Goal: Download file/media

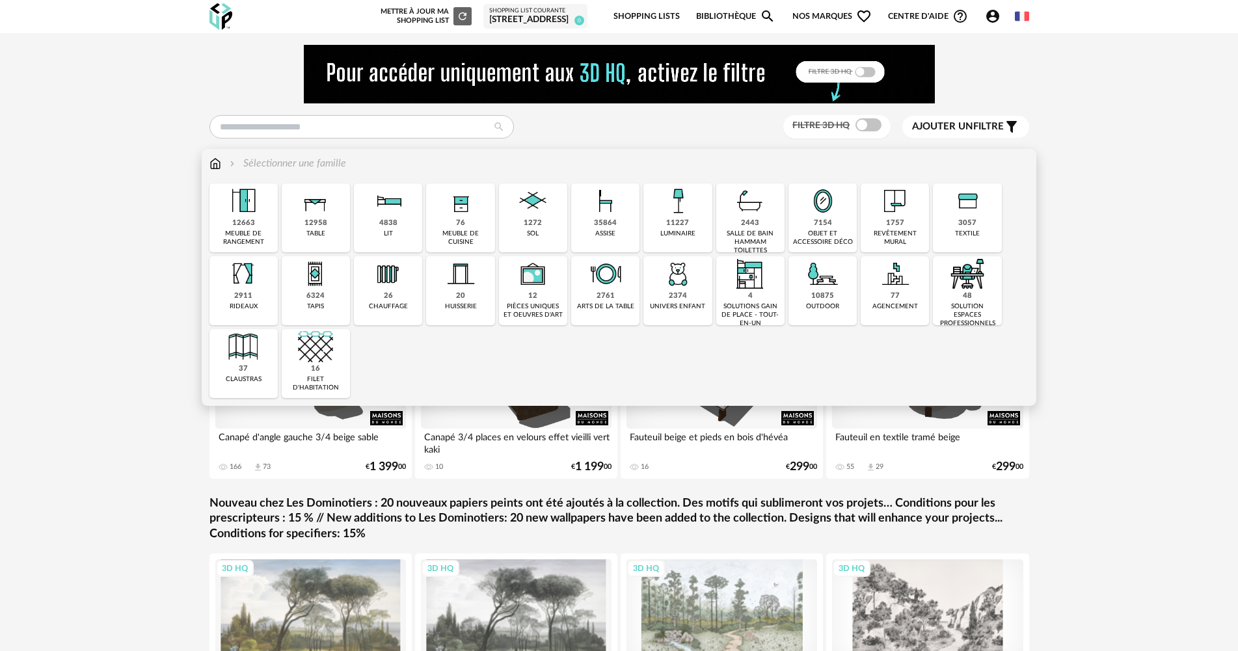
click at [606, 216] on img at bounding box center [605, 200] width 35 height 35
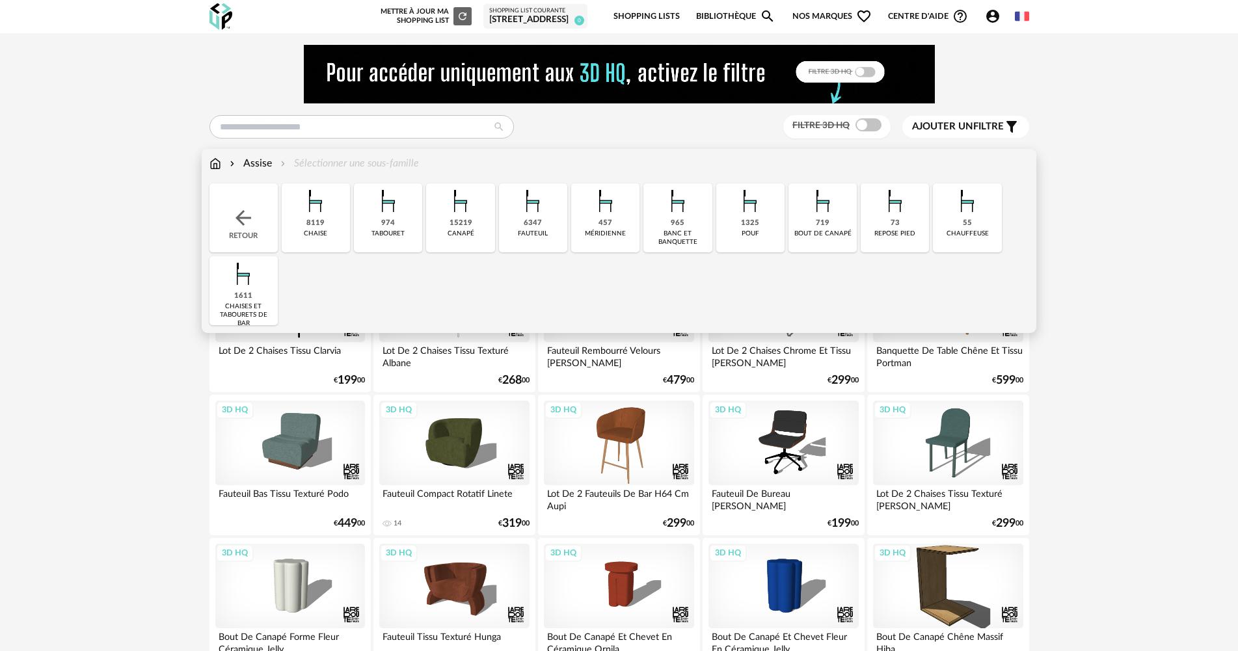
click at [459, 231] on div "canapé" at bounding box center [461, 234] width 27 height 8
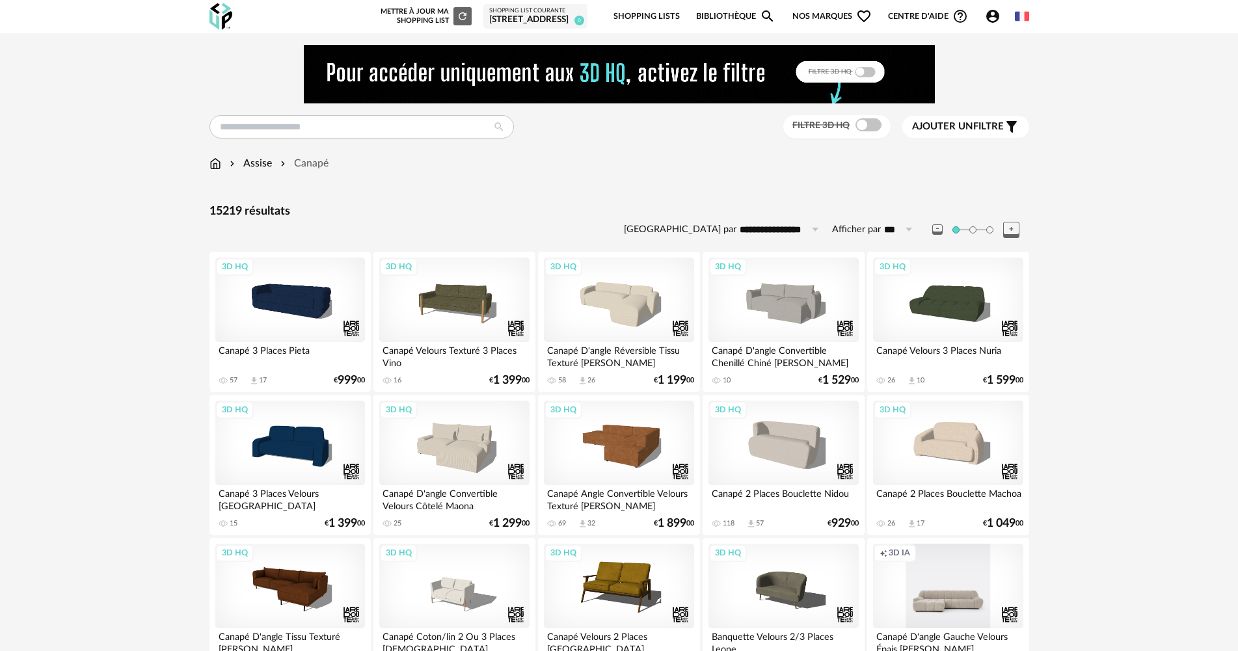
click at [953, 133] on span "Ajouter un filtre" at bounding box center [958, 126] width 92 height 13
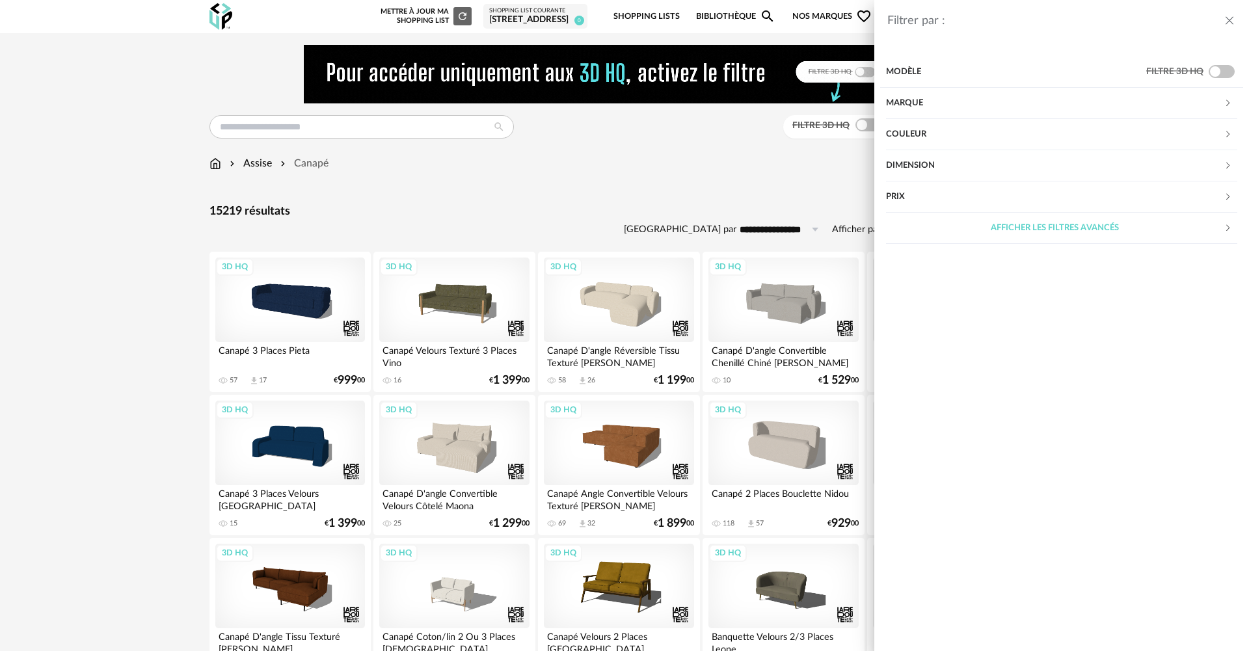
click at [915, 165] on div "Dimension" at bounding box center [1055, 165] width 338 height 31
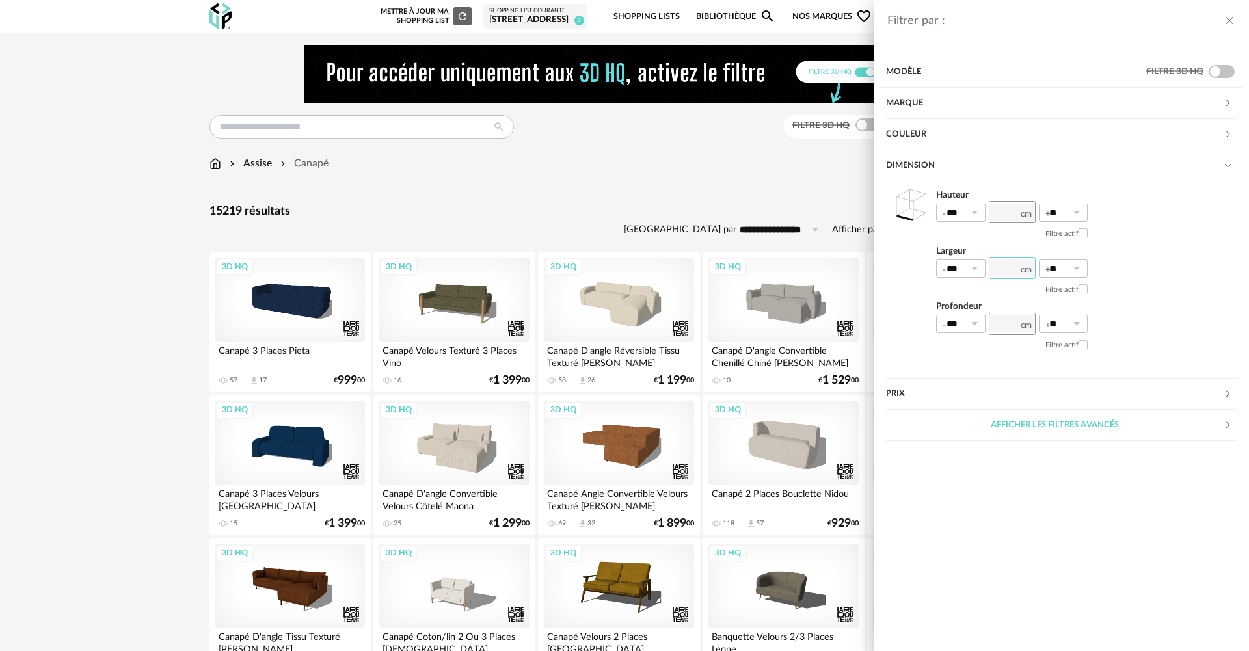
click at [1004, 273] on input "number" at bounding box center [1012, 268] width 47 height 22
type input "***"
click at [1081, 272] on icon at bounding box center [1076, 269] width 16 height 18
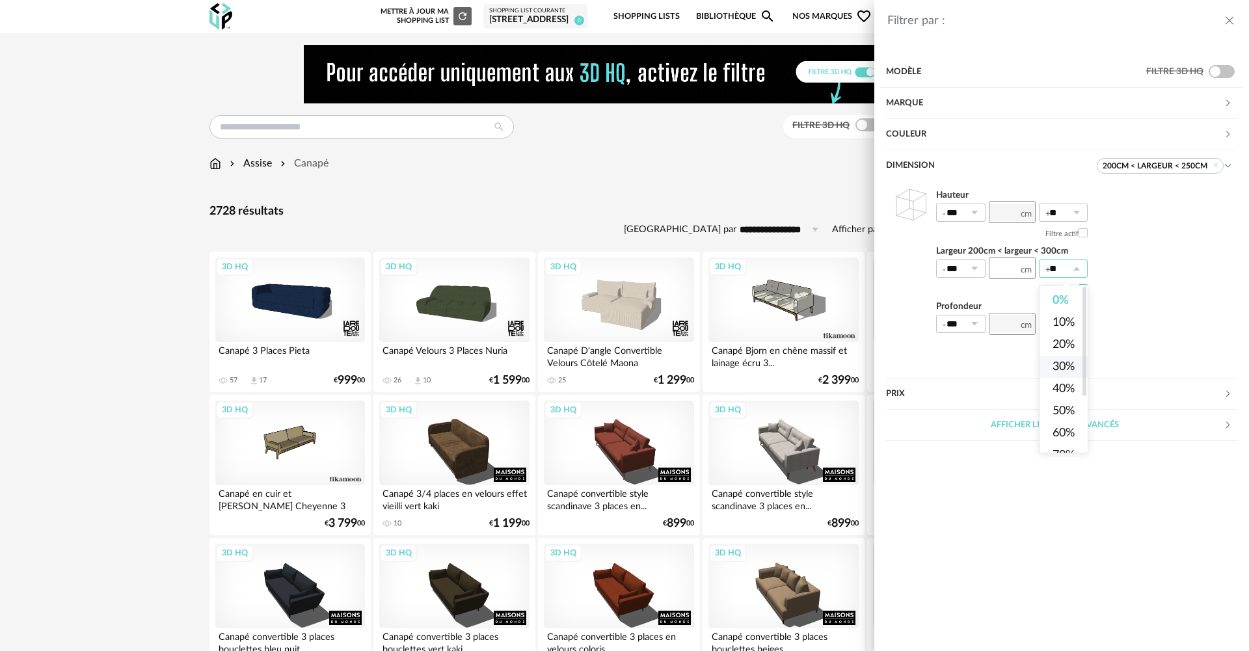
click at [1066, 373] on li "30%" at bounding box center [1068, 367] width 59 height 22
type input "***"
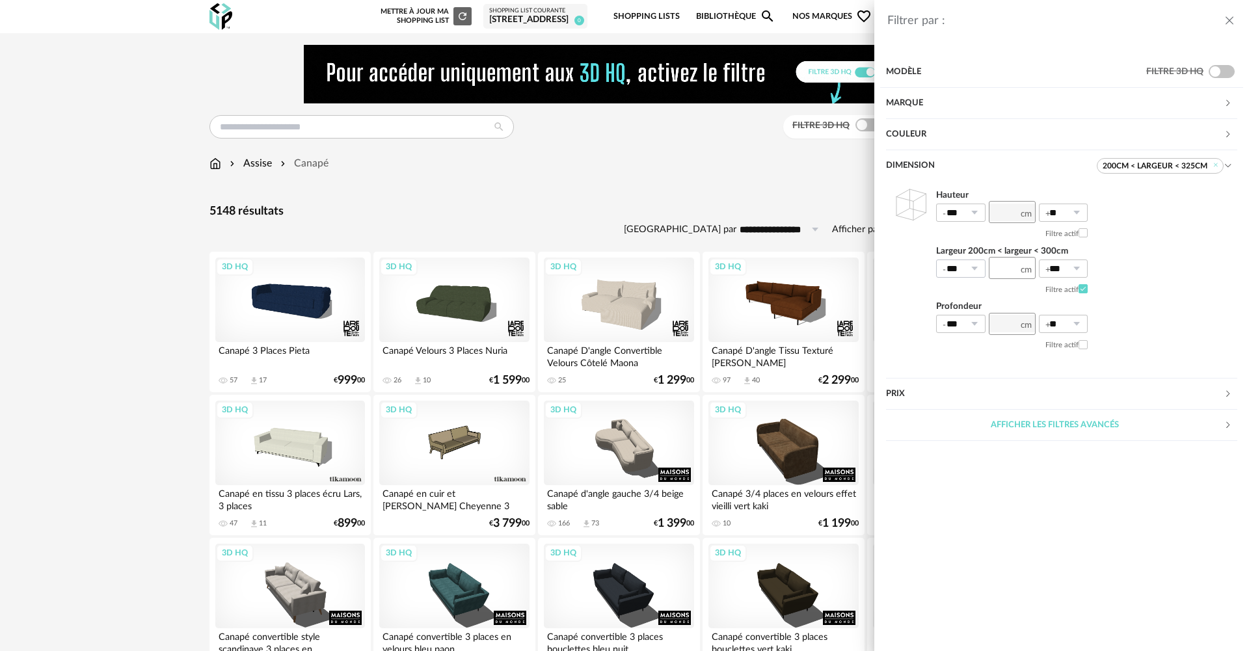
click at [980, 266] on icon at bounding box center [974, 269] width 16 height 18
click at [968, 295] on li "0%" at bounding box center [966, 300] width 59 height 22
type input "**"
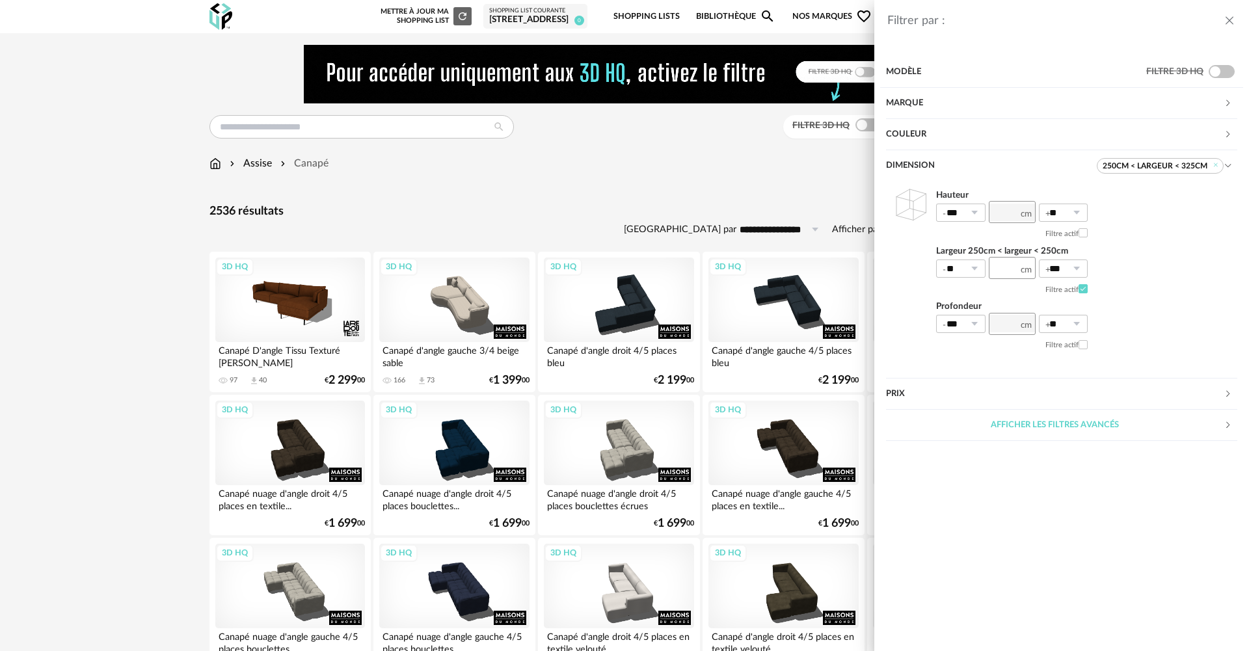
click at [116, 340] on div "Filtrer par : Modèle Filtre 3D HQ Marque &tradition 1 101 Copenhagen 0 366 Conc…" at bounding box center [624, 325] width 1249 height 651
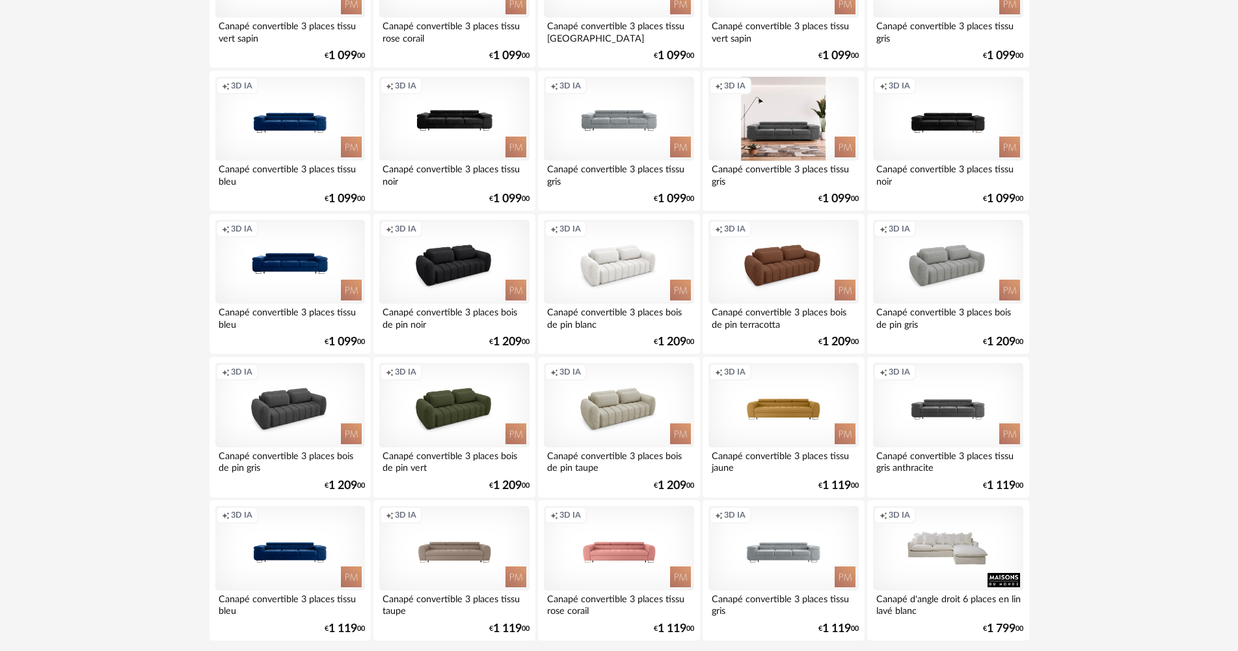
scroll to position [2549, 0]
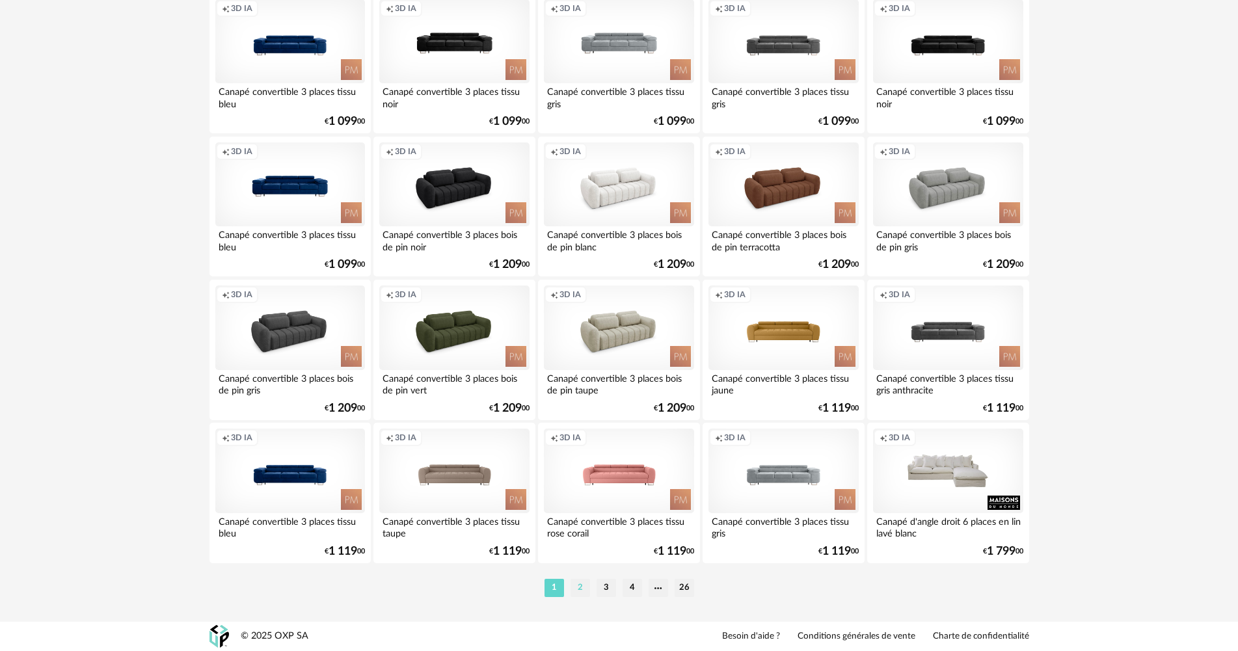
click at [580, 587] on li "2" at bounding box center [580, 588] width 20 height 18
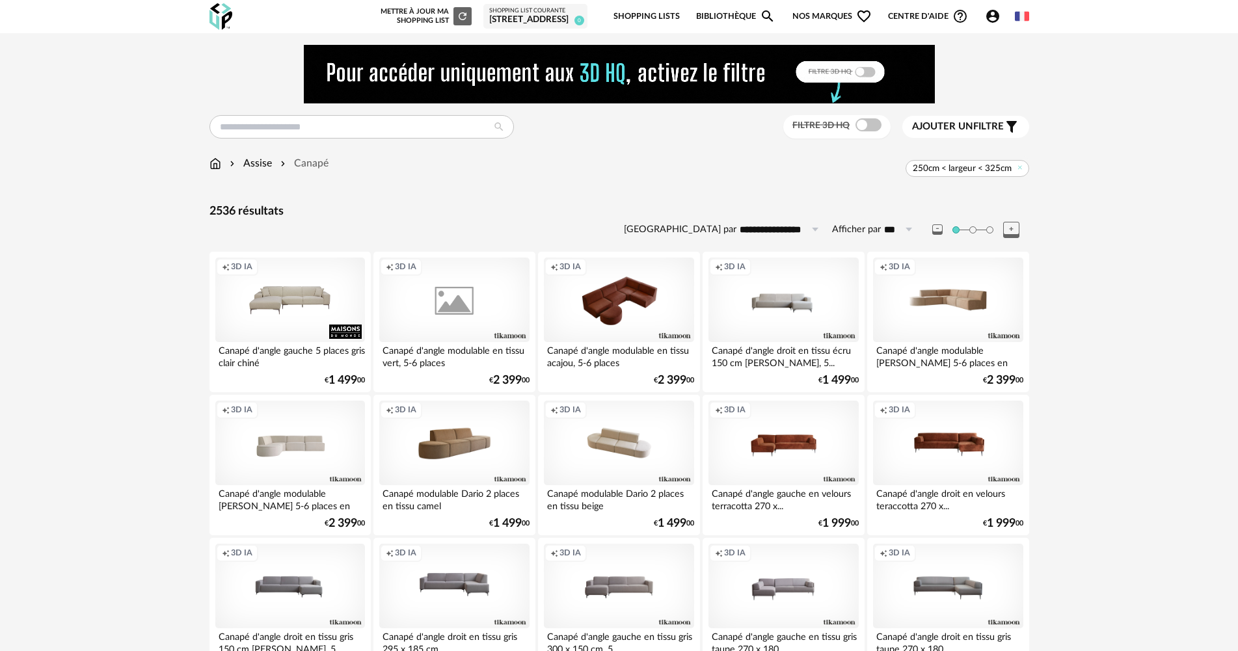
click at [963, 131] on span "Ajouter un" at bounding box center [942, 127] width 61 height 10
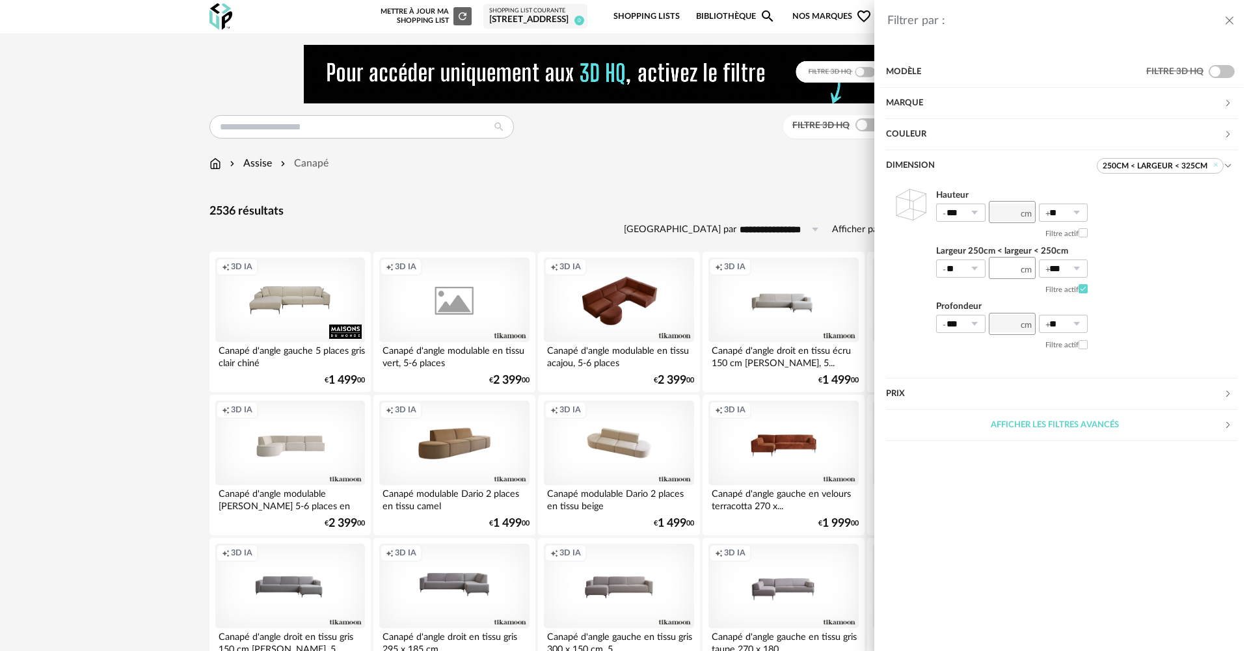
click at [1060, 422] on div "Afficher les filtres avancés" at bounding box center [1055, 425] width 338 height 31
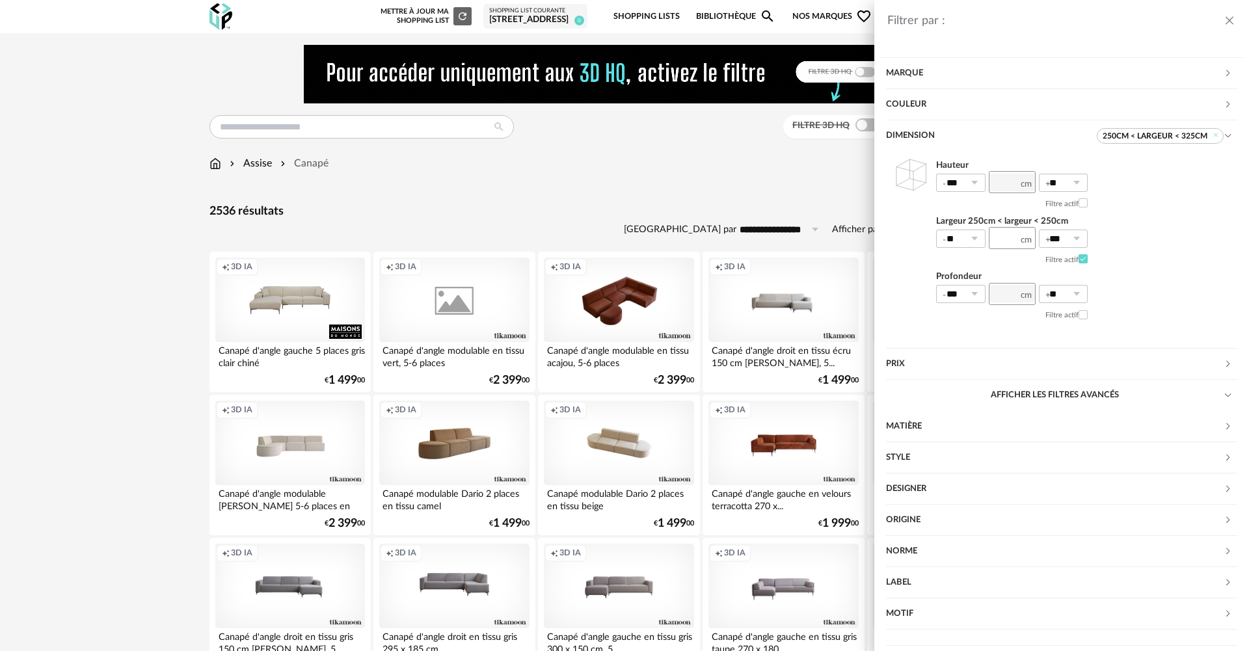
click at [918, 453] on div "Style" at bounding box center [1055, 457] width 338 height 31
click at [920, 452] on div "Style" at bounding box center [1055, 457] width 338 height 31
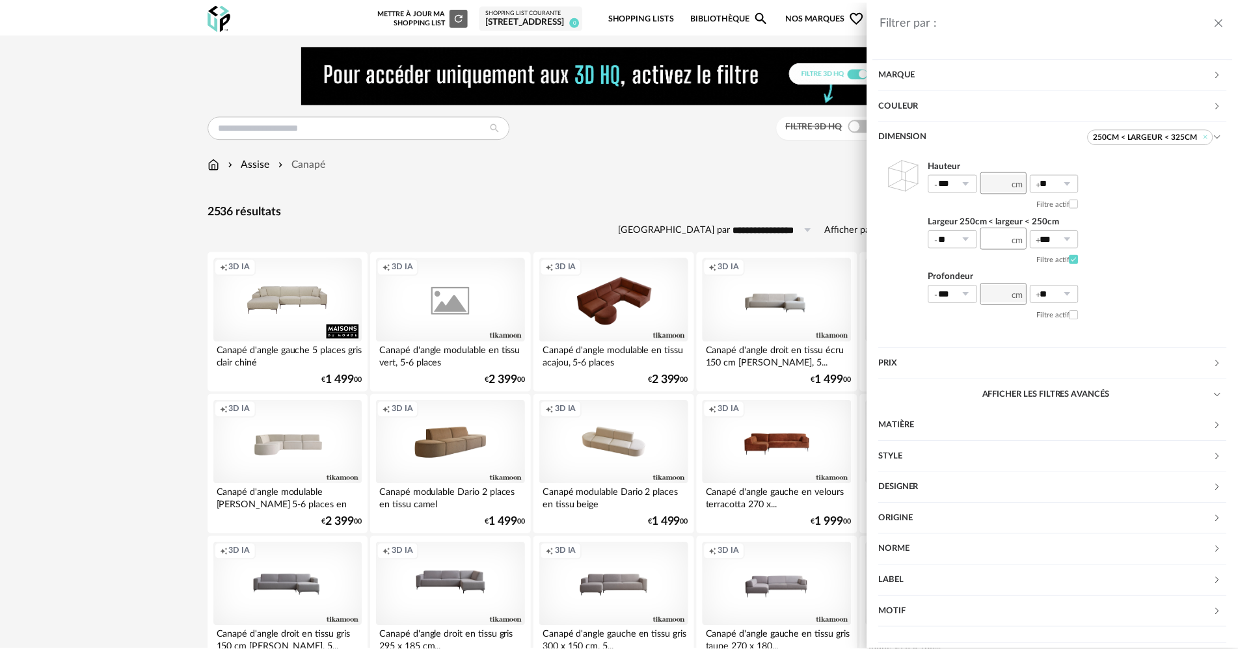
scroll to position [0, 0]
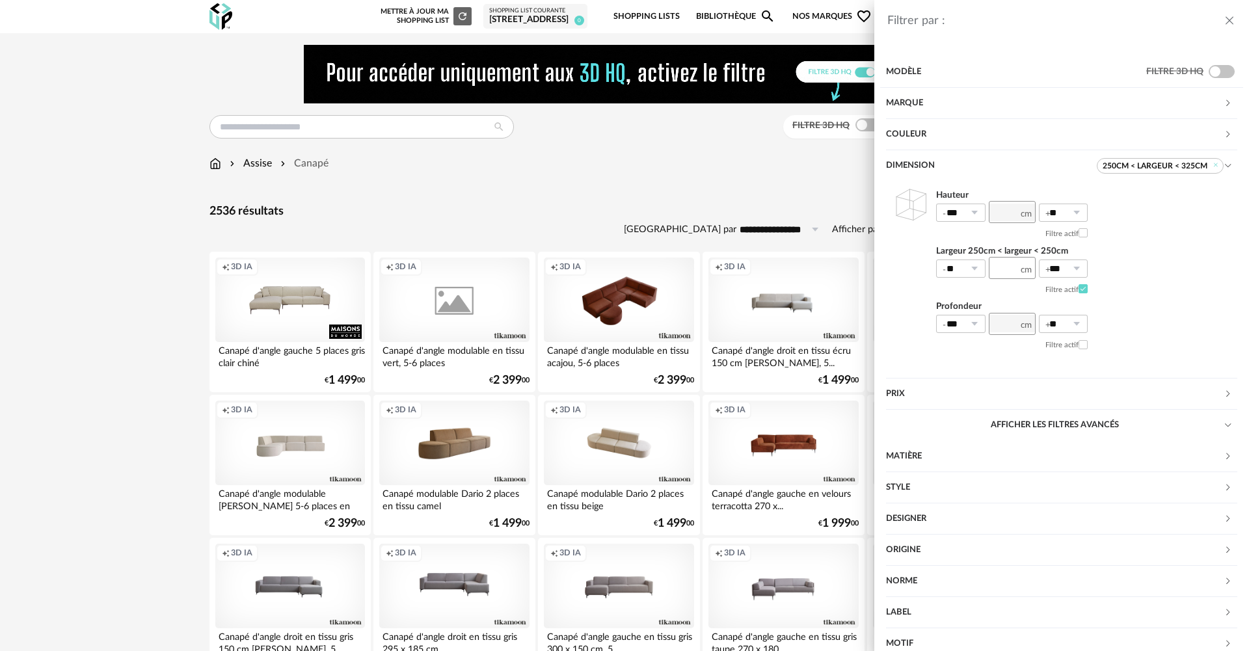
click at [924, 77] on div "Modèle" at bounding box center [1016, 72] width 260 height 31
click at [911, 67] on div "Modèle" at bounding box center [1016, 72] width 260 height 31
click at [913, 90] on div "Marque" at bounding box center [1055, 103] width 338 height 31
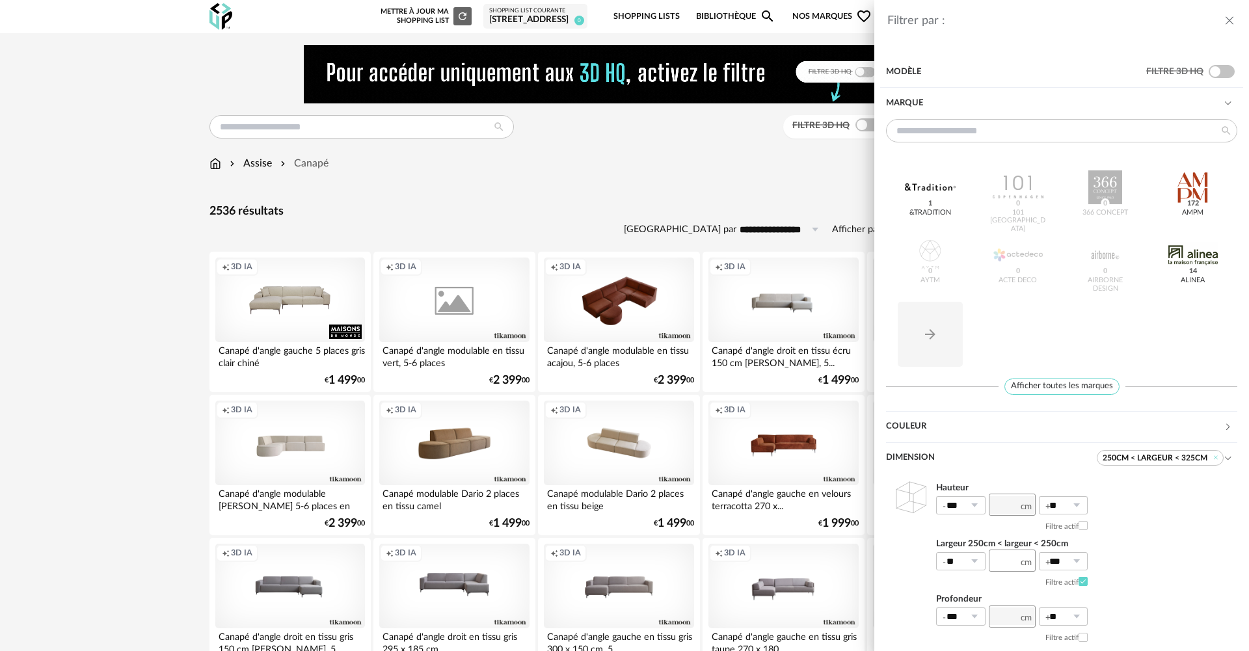
click at [914, 94] on div "Marque" at bounding box center [1055, 103] width 338 height 31
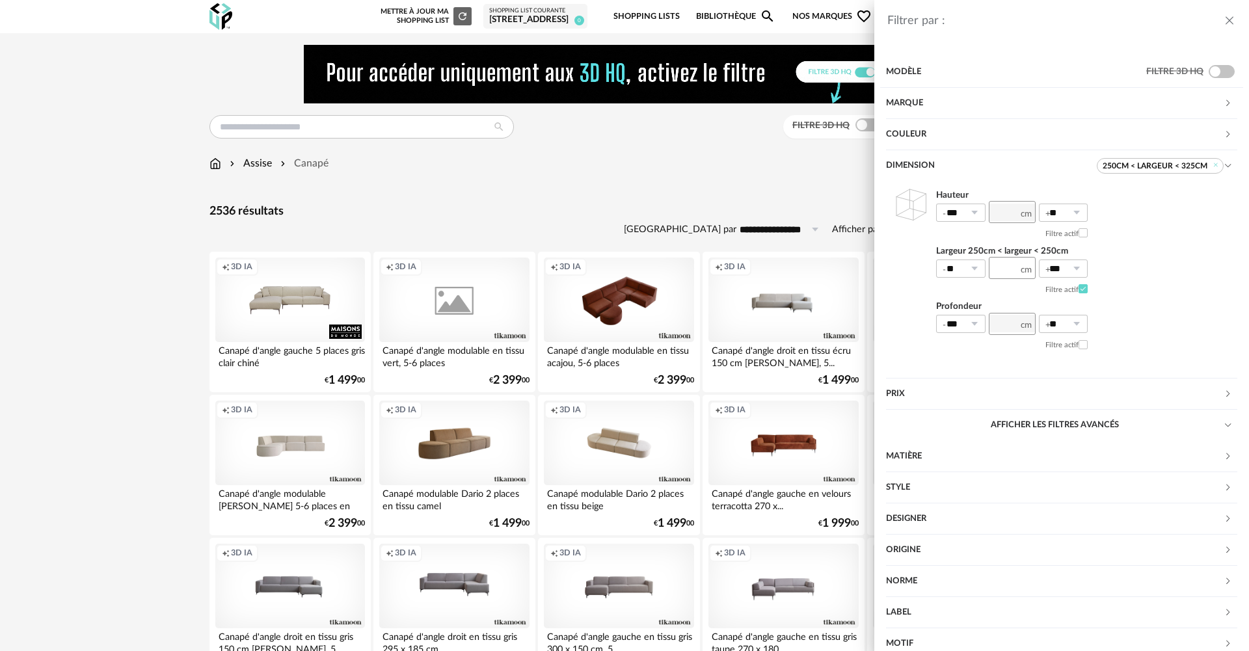
click at [909, 133] on div "Couleur" at bounding box center [1055, 134] width 338 height 31
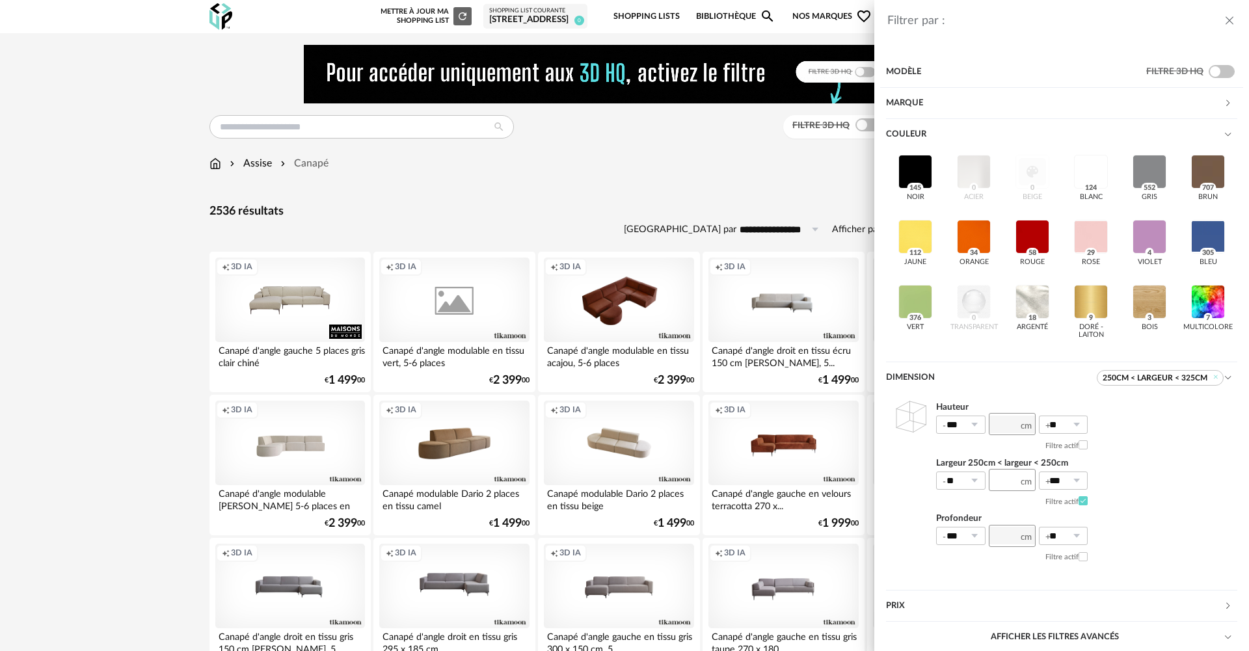
click at [909, 133] on div "Couleur" at bounding box center [1055, 134] width 338 height 31
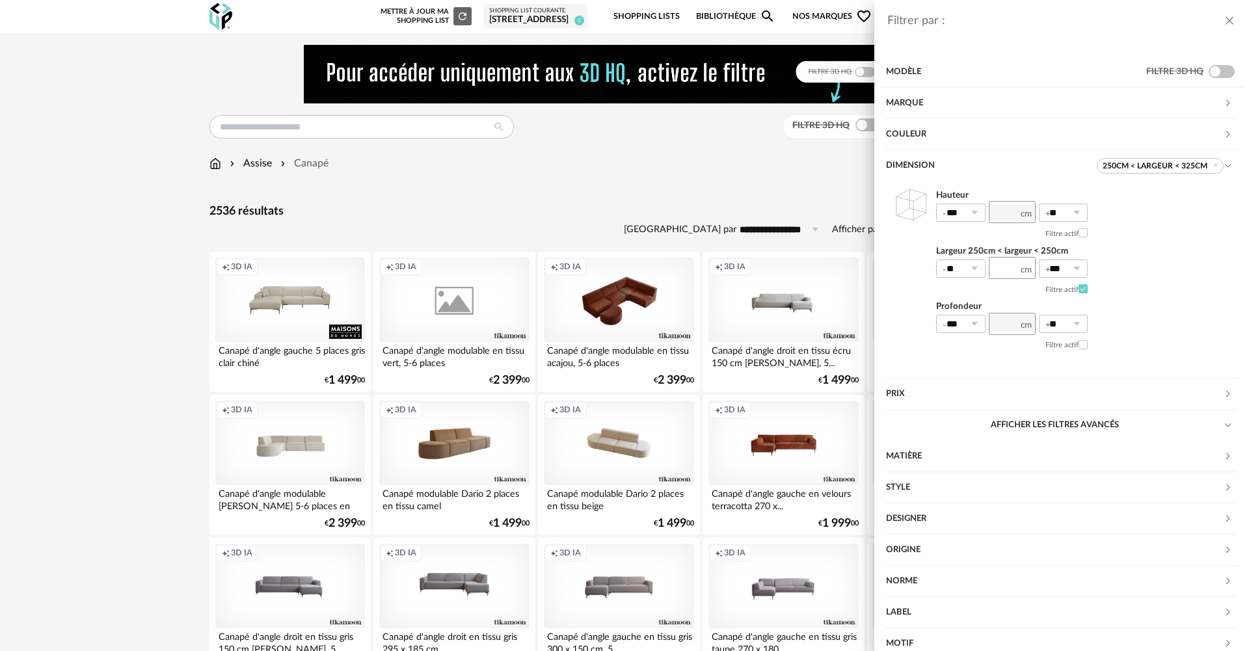
click at [108, 291] on div "Filtrer par : Modèle Filtre 3D HQ Marque &tradition 1 101 Copenhagen 0 366 Conc…" at bounding box center [624, 325] width 1249 height 651
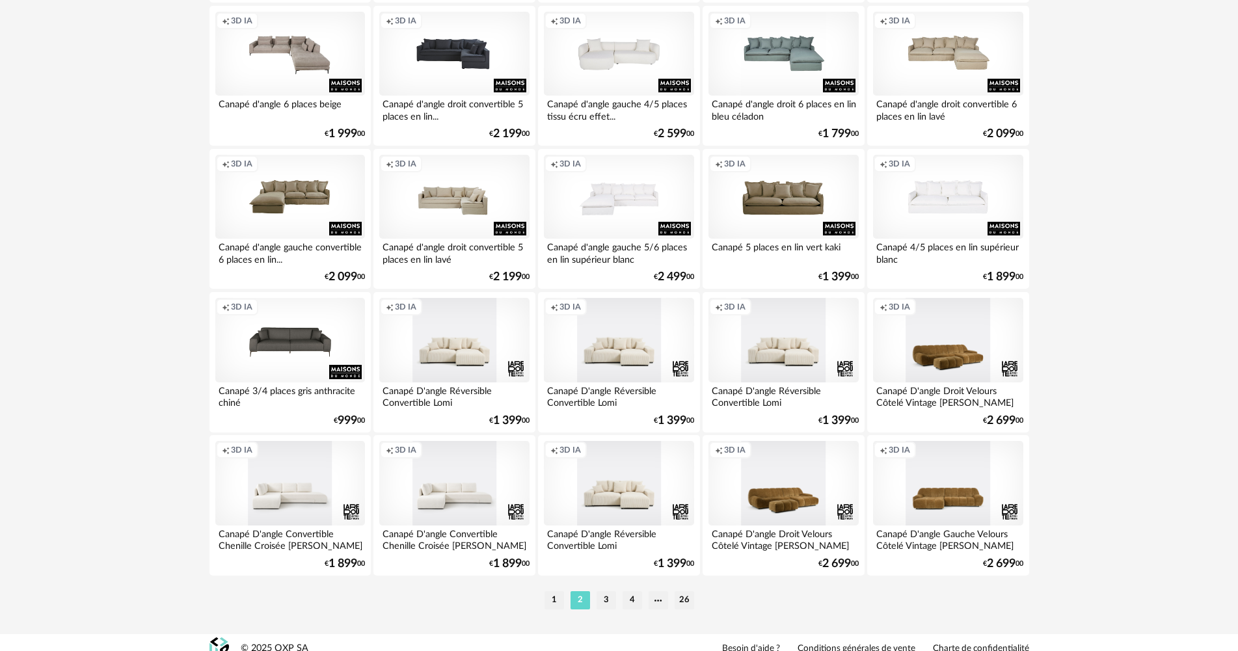
scroll to position [2549, 0]
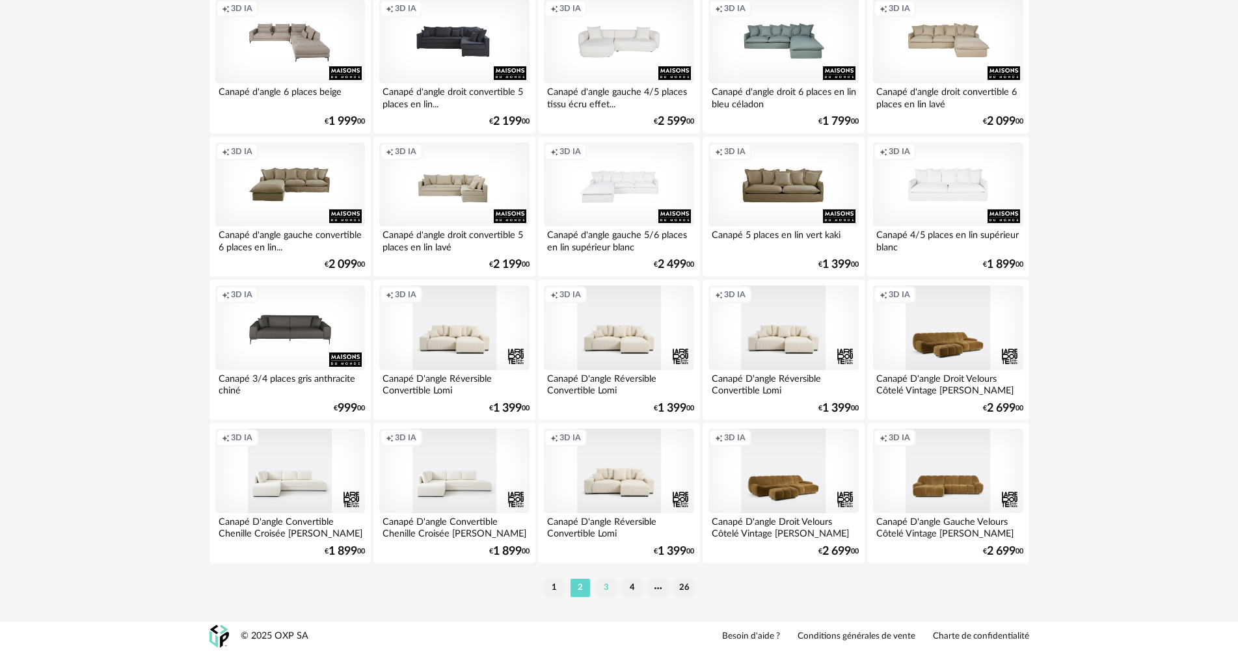
click at [610, 582] on li "3" at bounding box center [606, 588] width 20 height 18
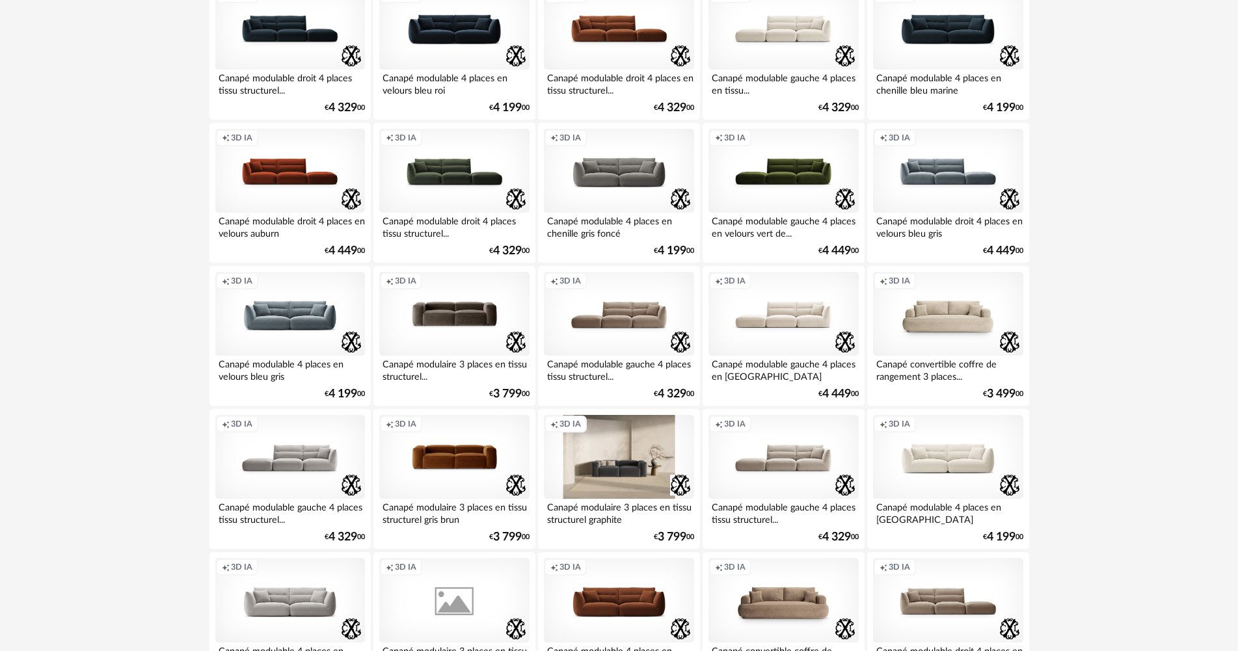
scroll to position [2549, 0]
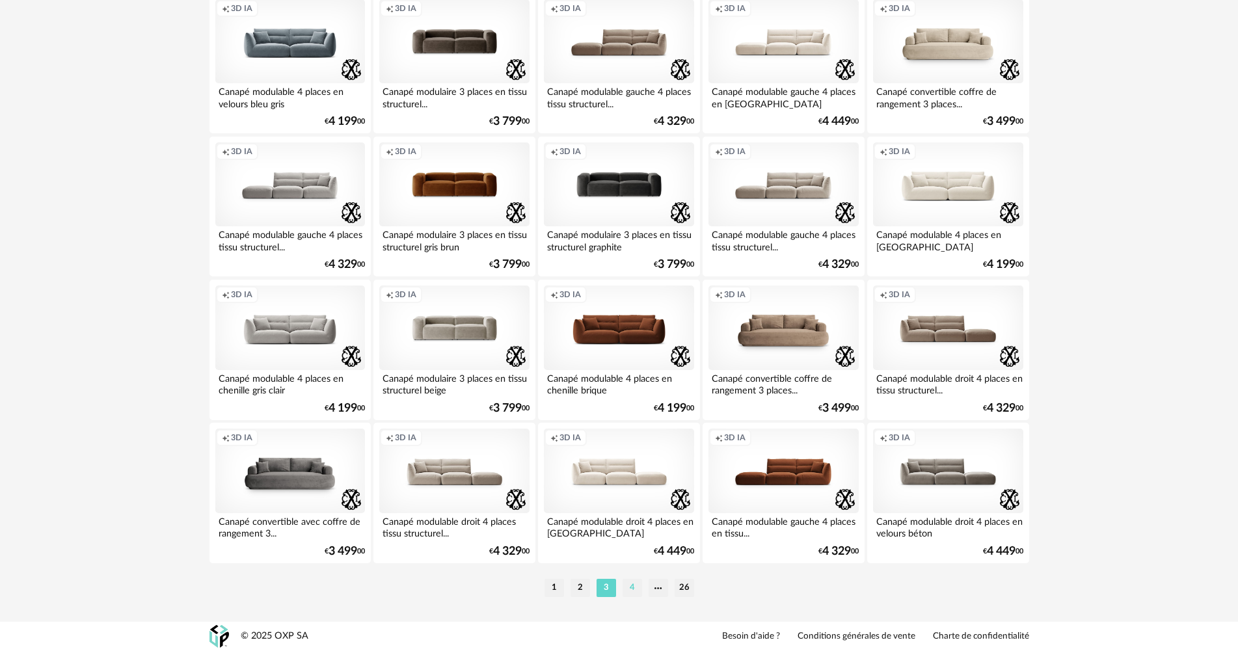
click at [632, 583] on li "4" at bounding box center [633, 588] width 20 height 18
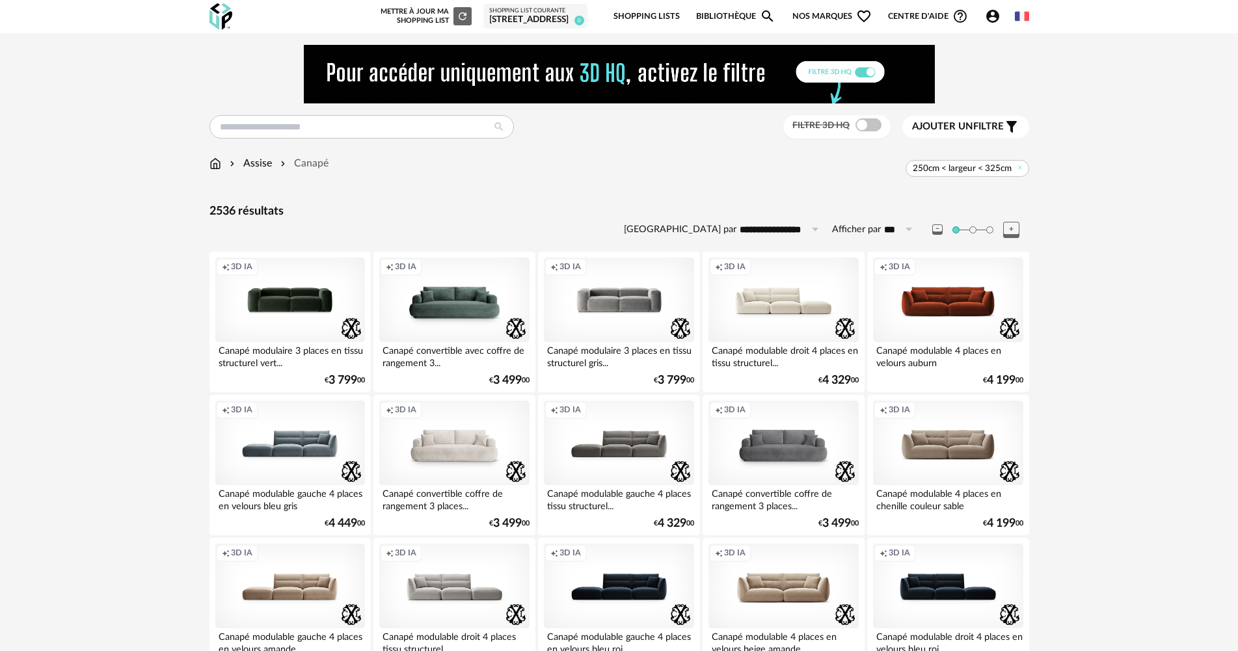
click at [958, 128] on span "Ajouter un" at bounding box center [942, 127] width 61 height 10
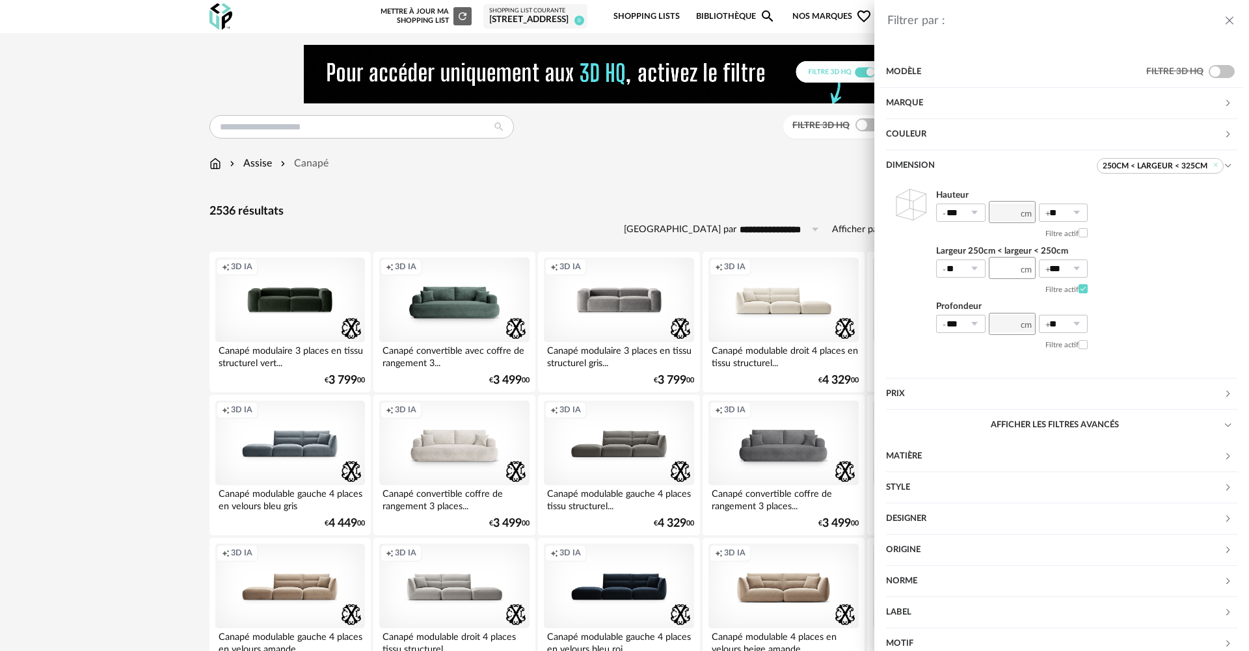
click at [948, 392] on div "Prix" at bounding box center [1055, 394] width 338 height 31
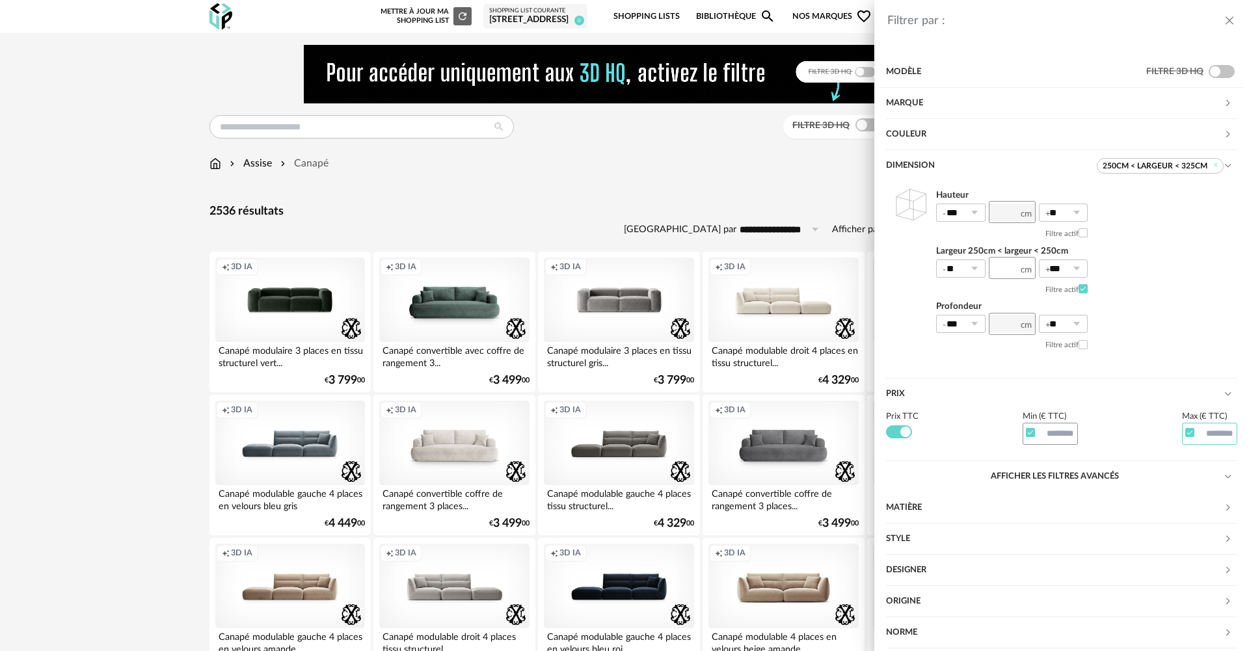
click at [1207, 438] on input "text" at bounding box center [1210, 434] width 56 height 22
type input "****"
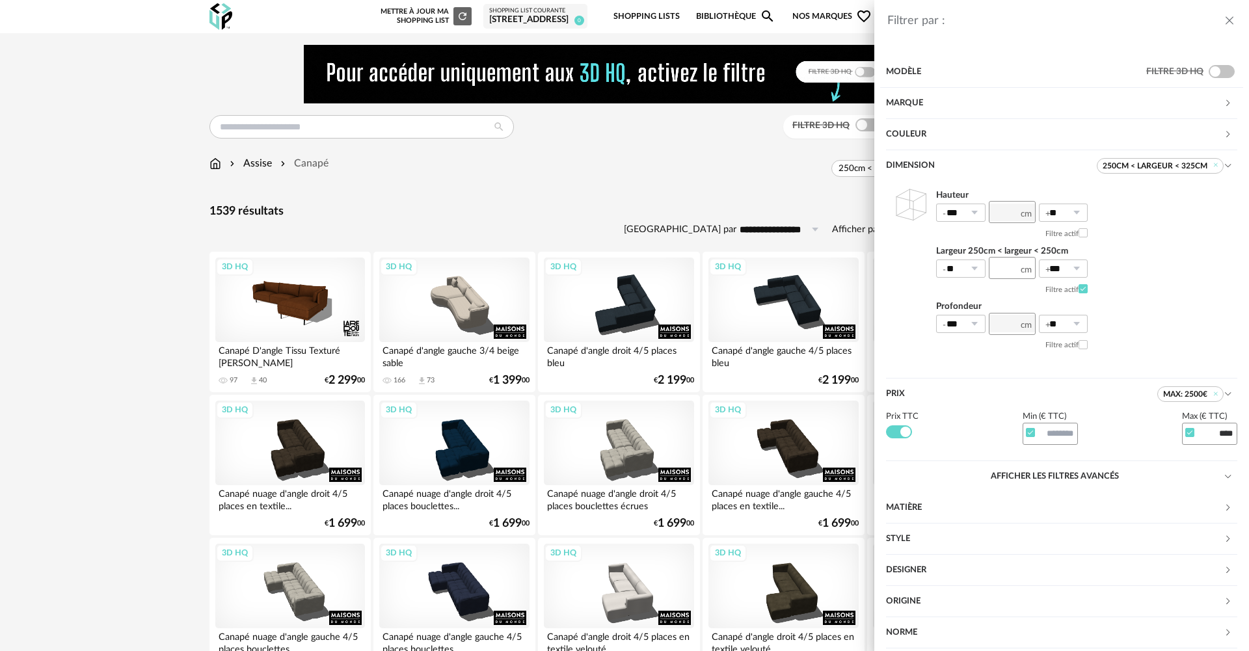
click at [166, 356] on div "Filtrer par : Modèle Filtre 3D HQ Marque &tradition 0 101 Copenhagen 0 366 Conc…" at bounding box center [624, 325] width 1249 height 651
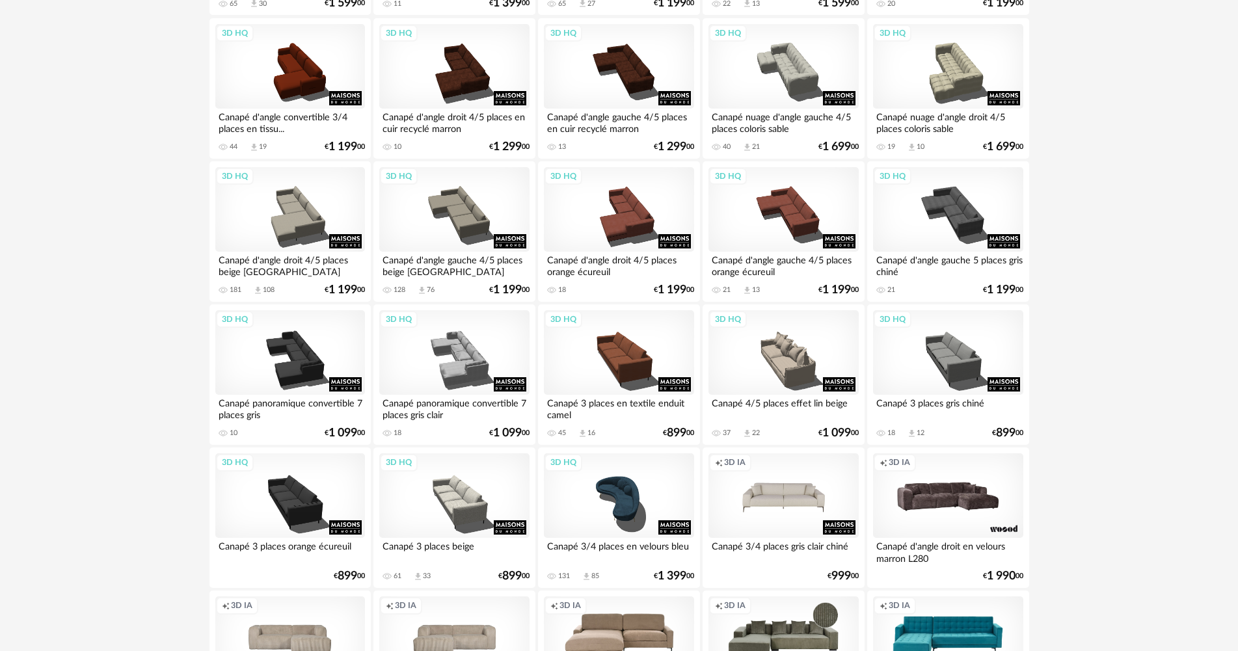
scroll to position [1301, 0]
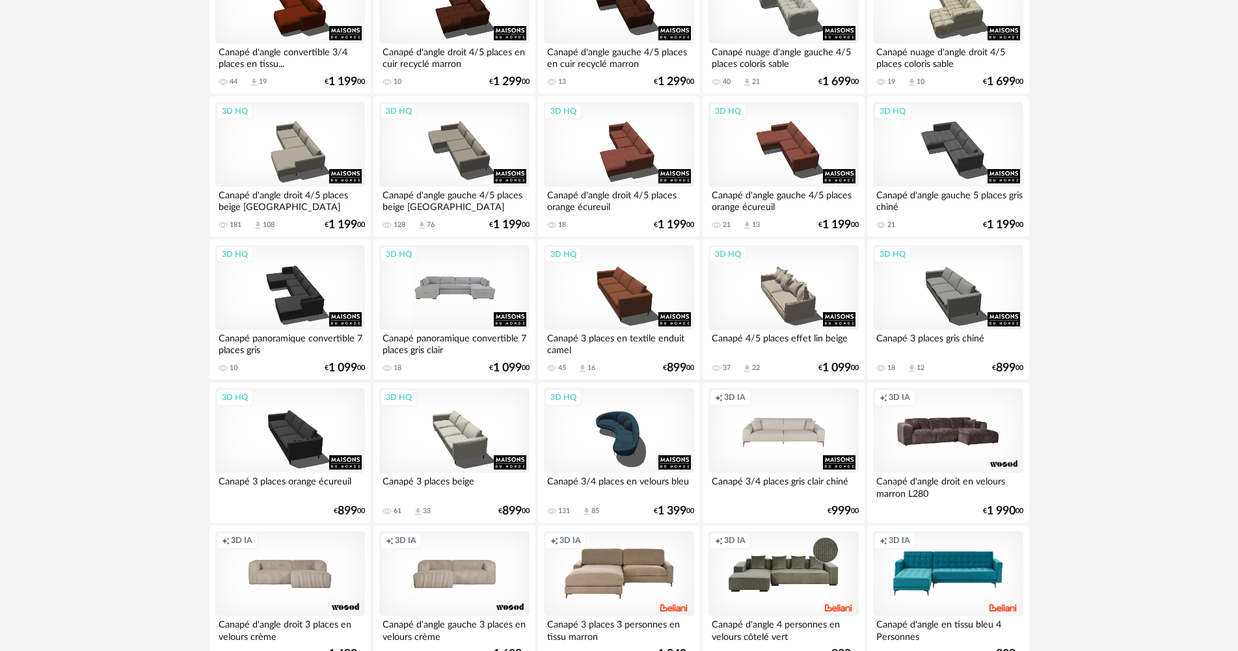
click at [431, 299] on div "3D HQ" at bounding box center [454, 287] width 150 height 85
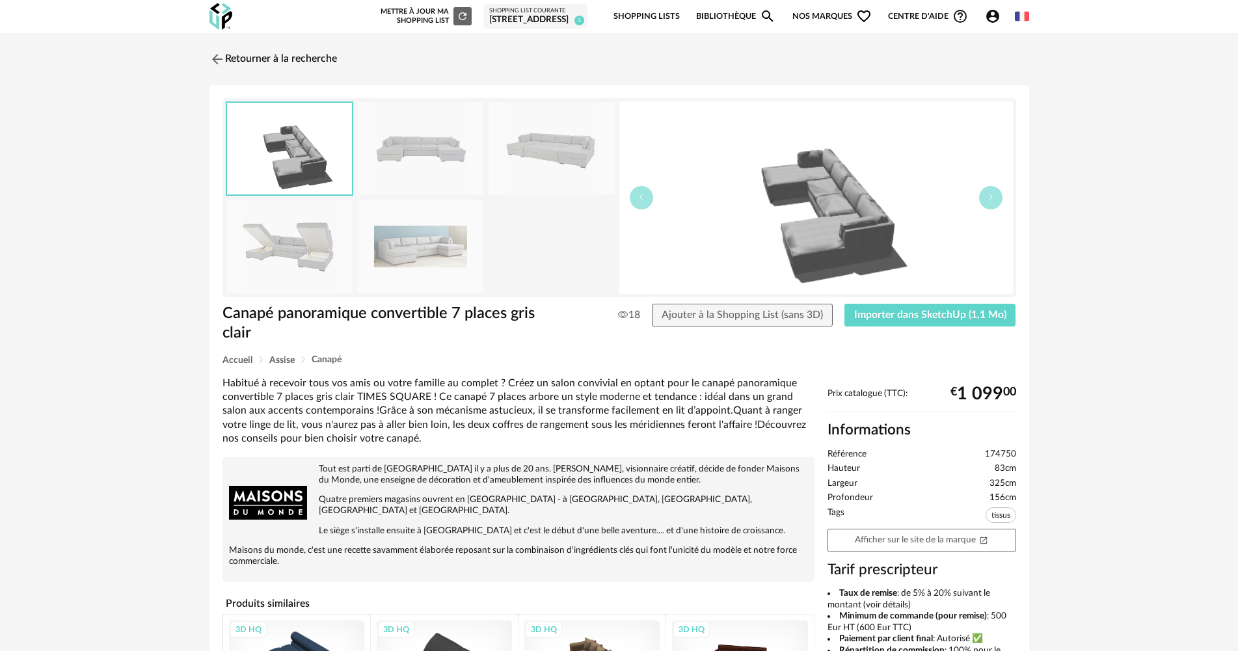
click at [377, 234] on img at bounding box center [420, 246] width 126 height 93
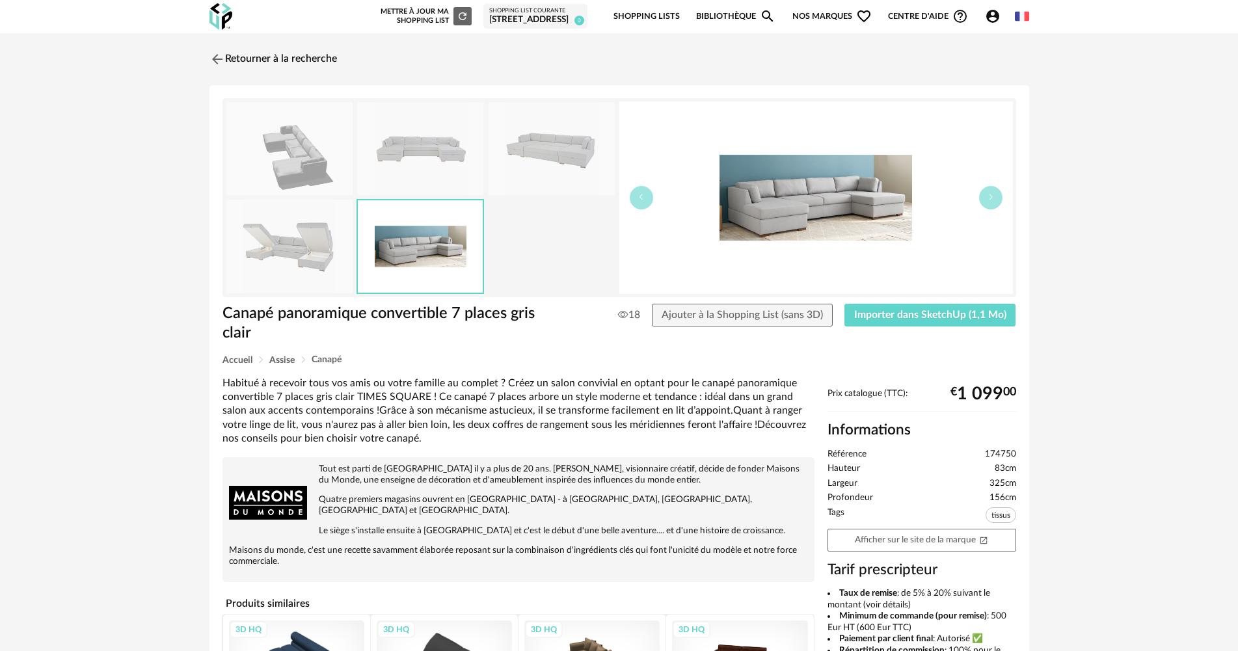
click at [267, 253] on img at bounding box center [289, 246] width 126 height 93
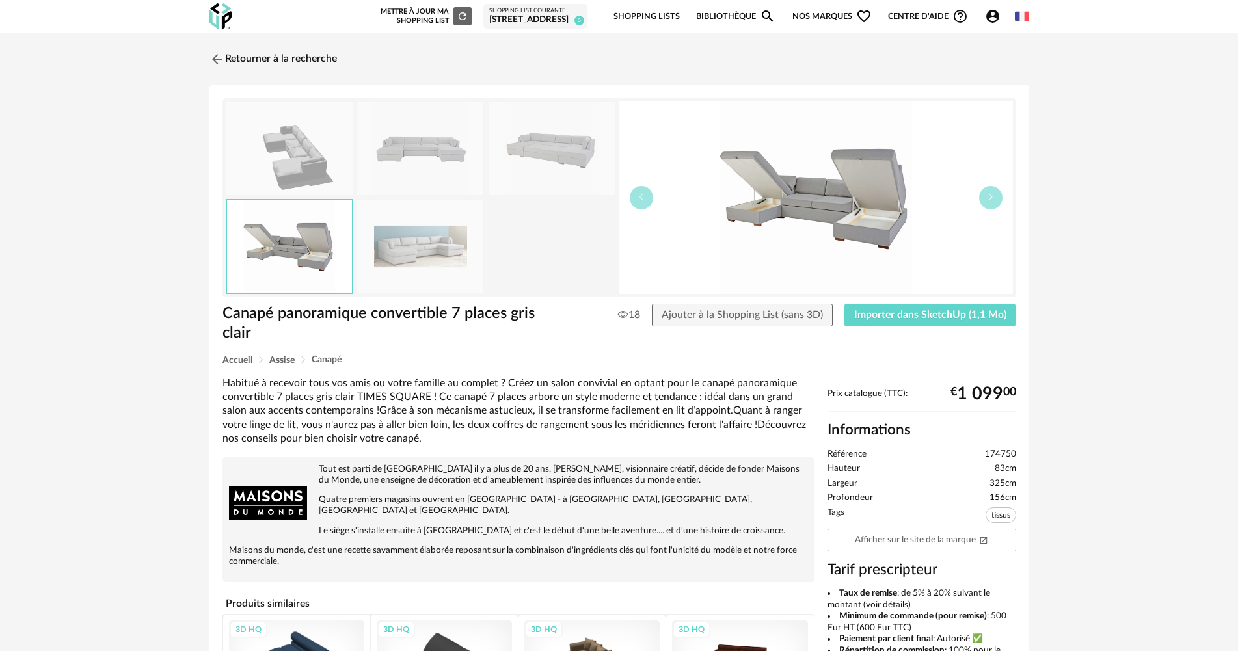
click at [297, 183] on img at bounding box center [289, 148] width 126 height 93
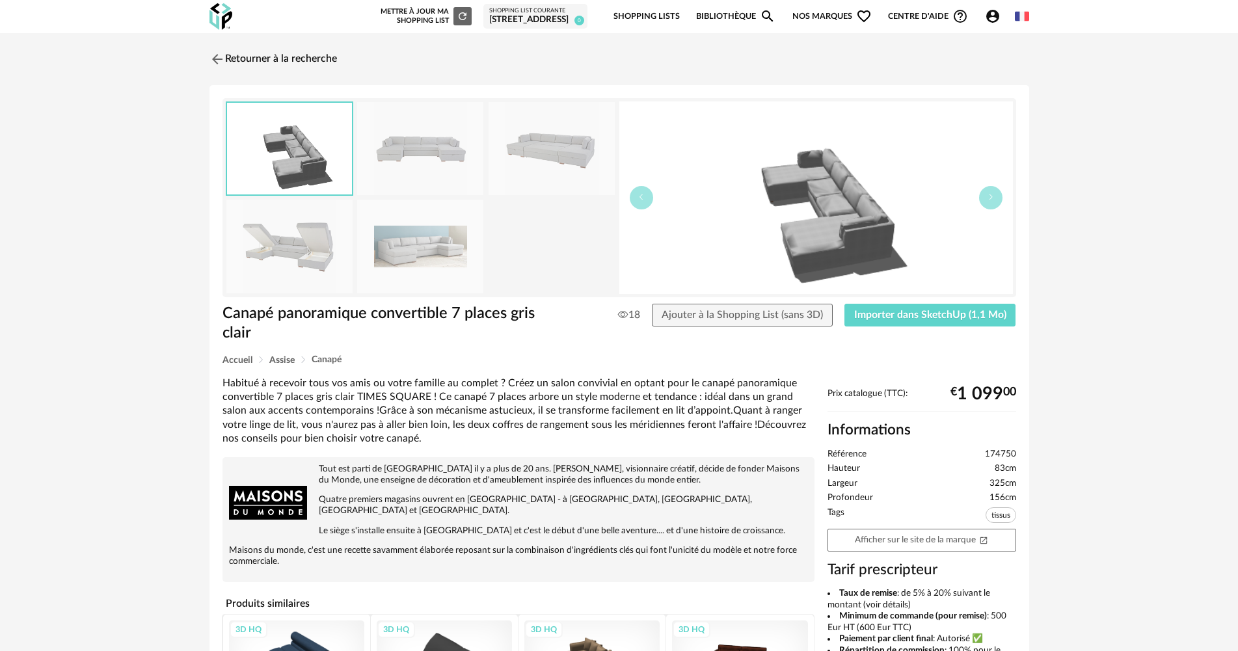
click at [396, 170] on img at bounding box center [420, 148] width 126 height 93
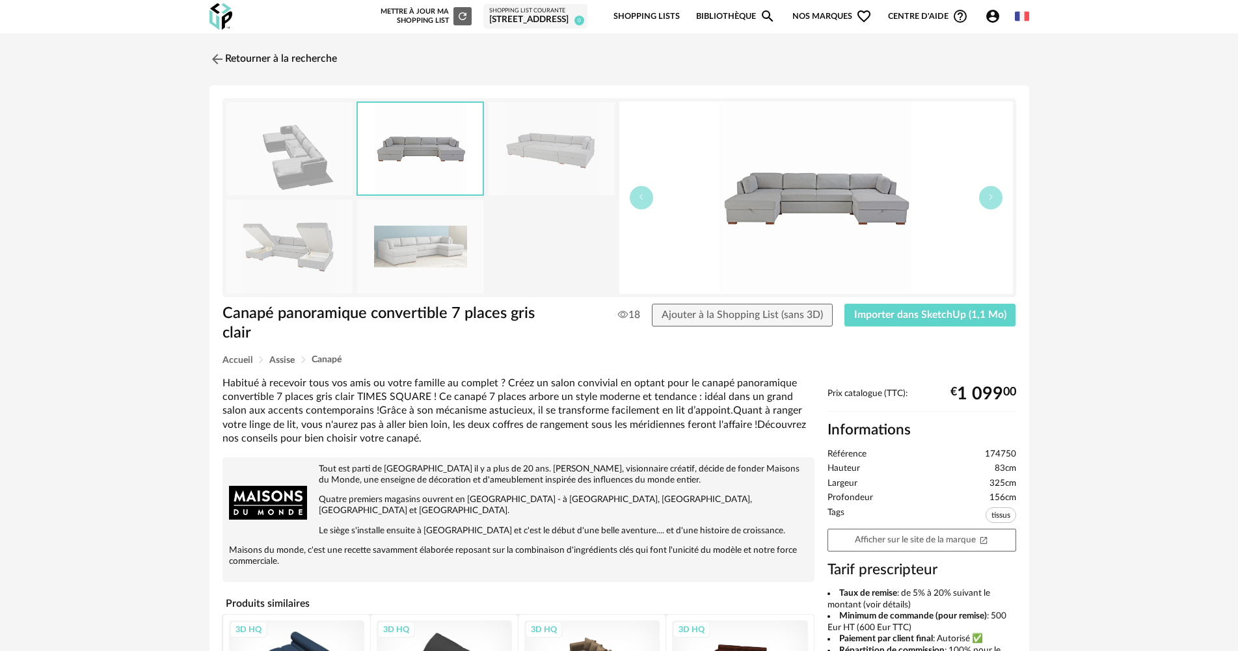
click at [522, 163] on img at bounding box center [552, 148] width 126 height 93
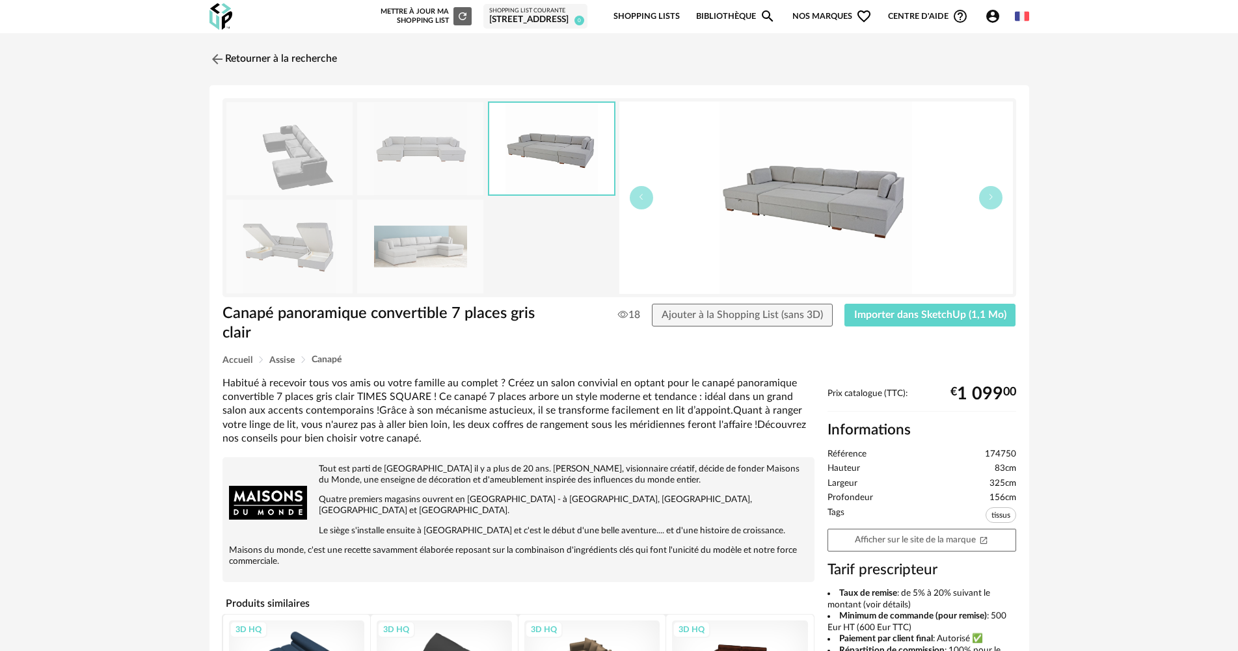
click at [444, 246] on img at bounding box center [420, 246] width 126 height 93
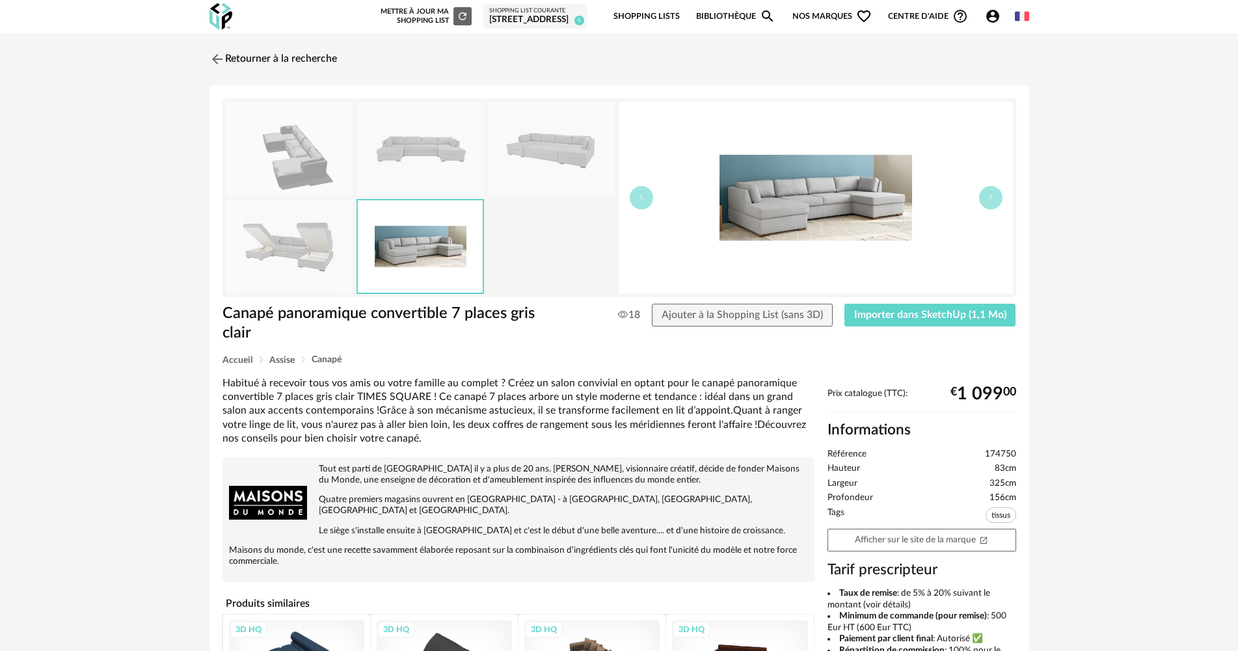
click at [307, 176] on img at bounding box center [289, 148] width 126 height 93
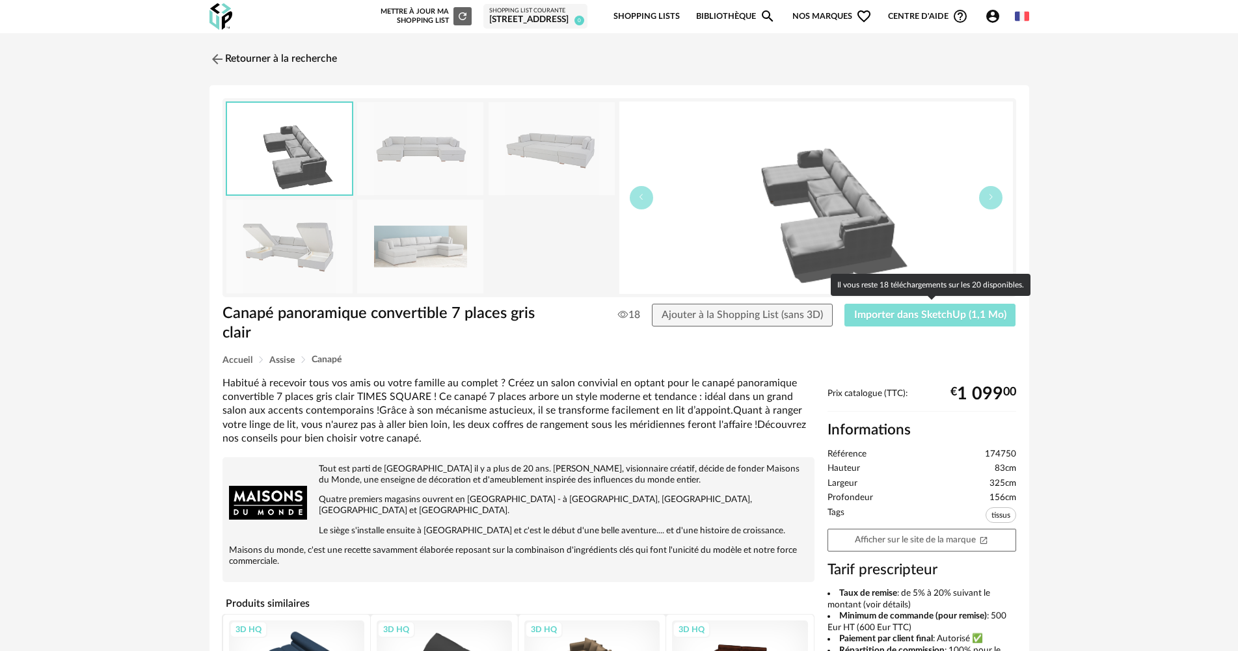
click at [877, 321] on button "Importer dans SketchUp (1,1 Mo)" at bounding box center [930, 315] width 172 height 23
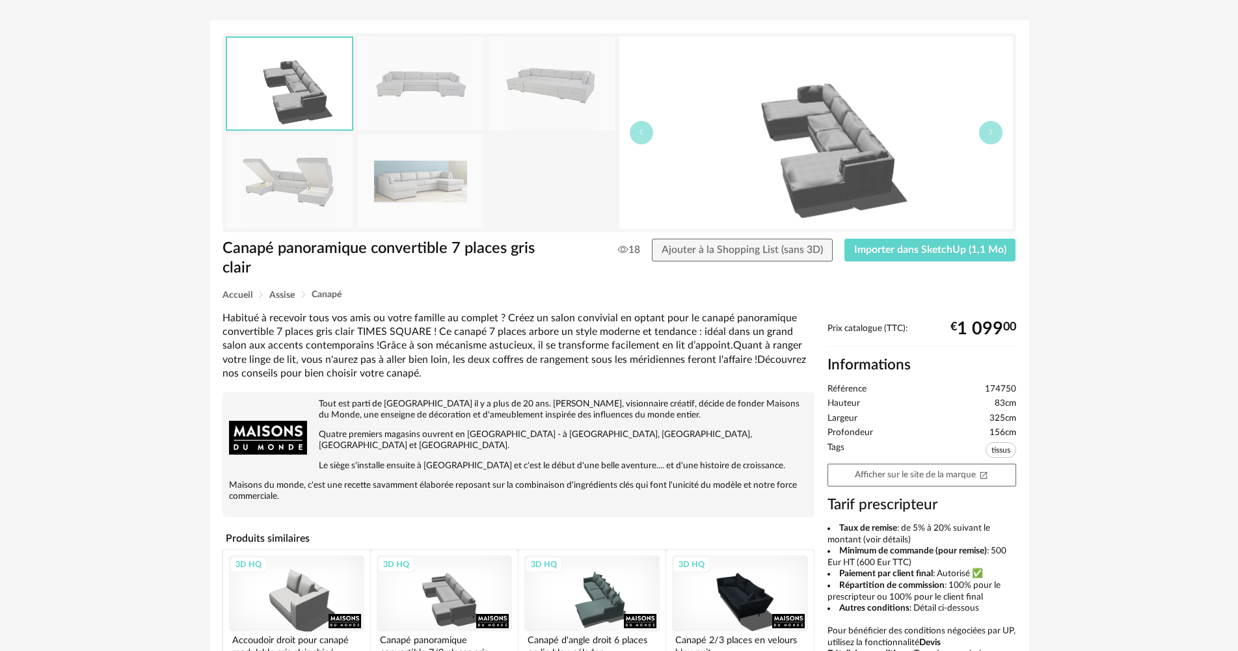
scroll to position [130, 0]
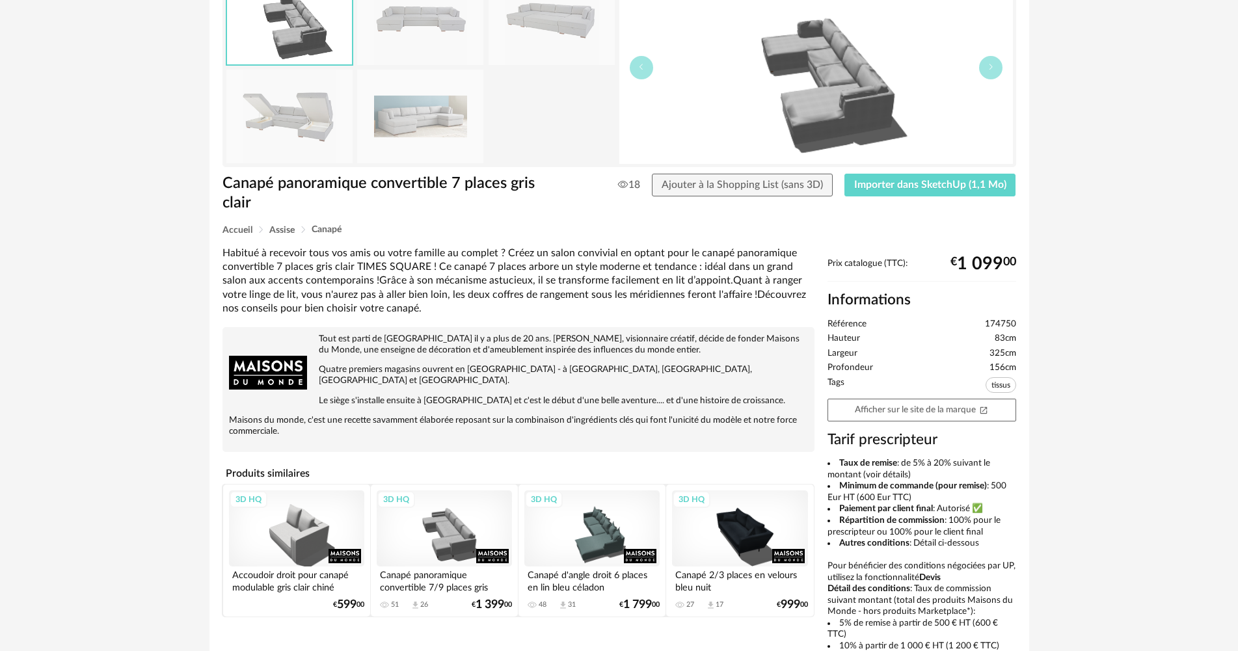
click at [585, 520] on div "3D HQ" at bounding box center [591, 528] width 135 height 76
